Goal: Find specific page/section: Find specific page/section

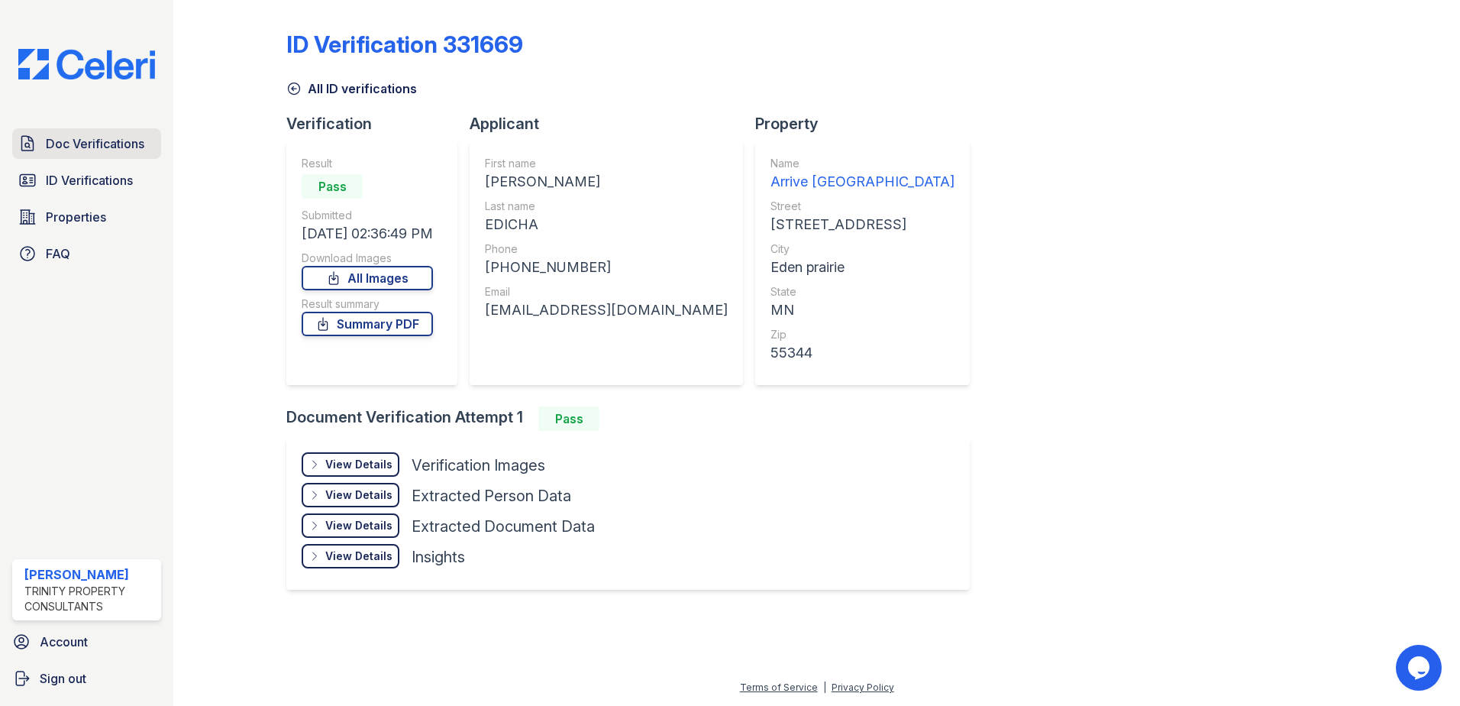
click at [90, 147] on span "Doc Verifications" at bounding box center [95, 143] width 99 height 18
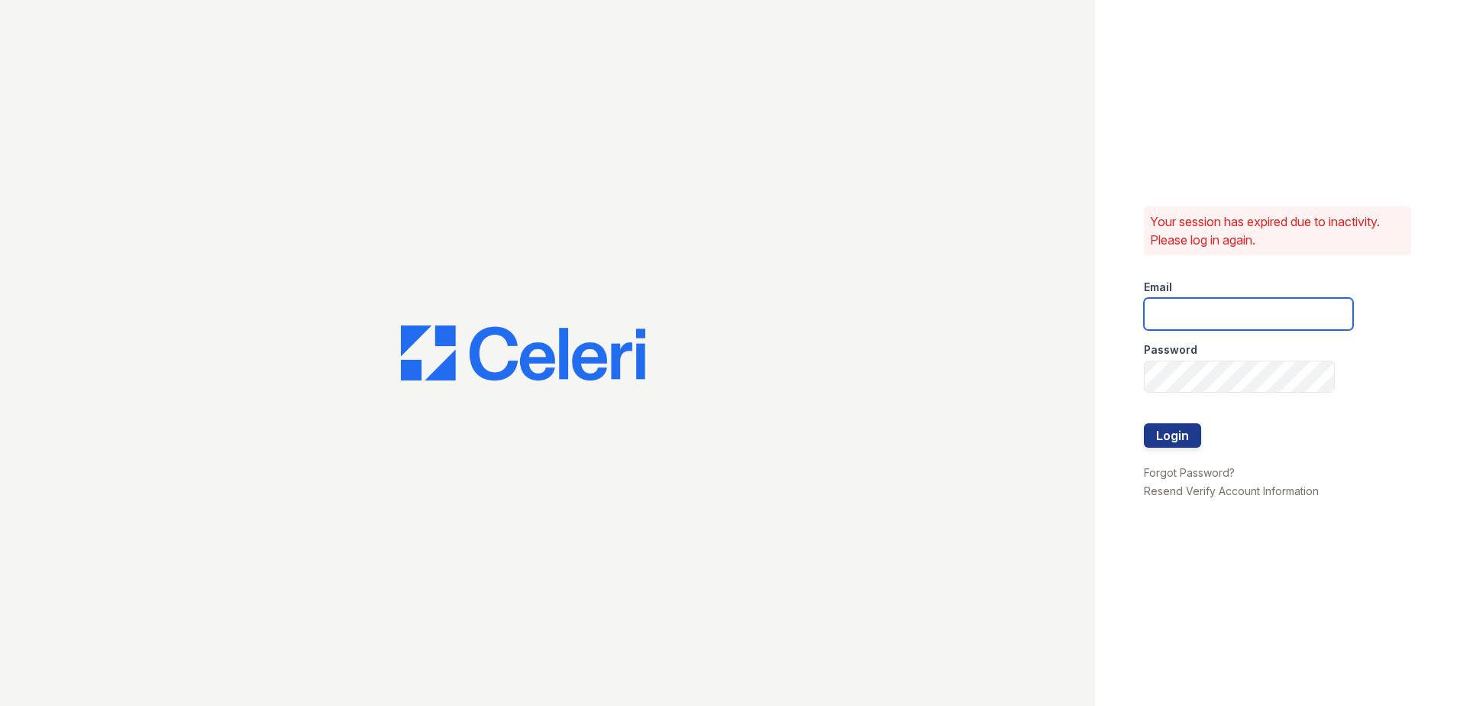
type input "CCarbonell@trinity-pm.com"
click at [1181, 433] on button "Login" at bounding box center [1172, 435] width 57 height 24
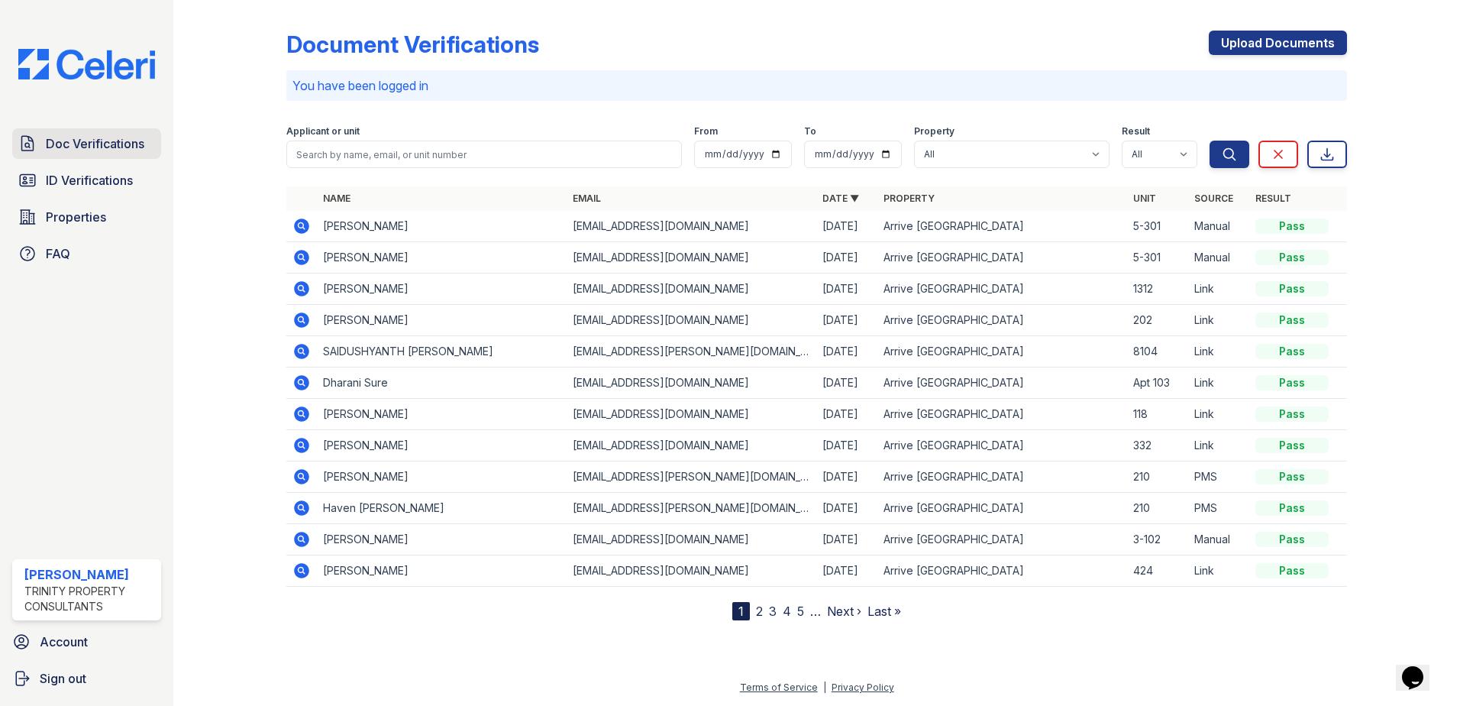
click at [90, 141] on span "Doc Verifications" at bounding box center [95, 143] width 99 height 18
